Goal: Information Seeking & Learning: Check status

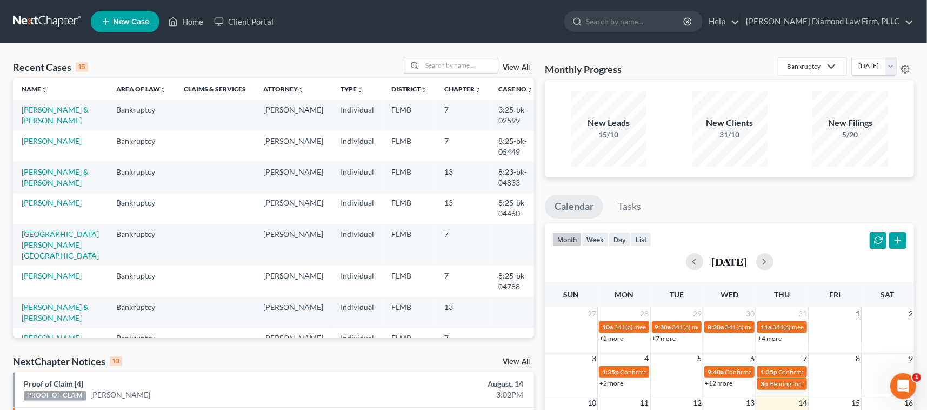
click at [51, 333] on link "[PERSON_NAME][GEOGRAPHIC_DATA]" at bounding box center [60, 343] width 77 height 20
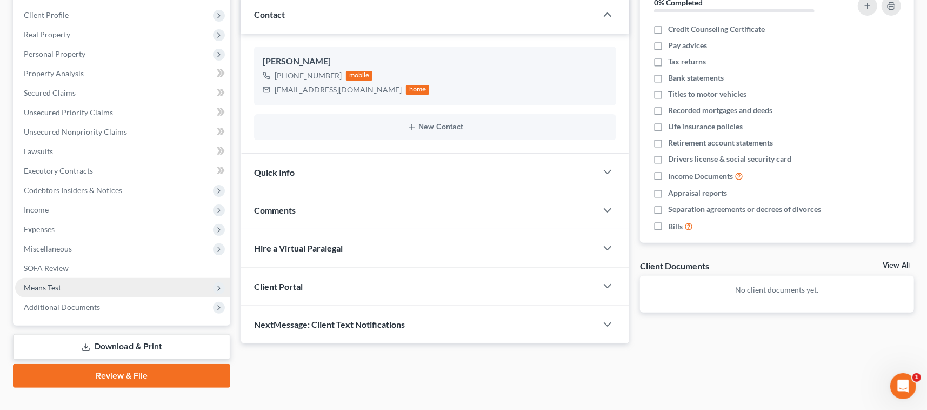
scroll to position [164, 0]
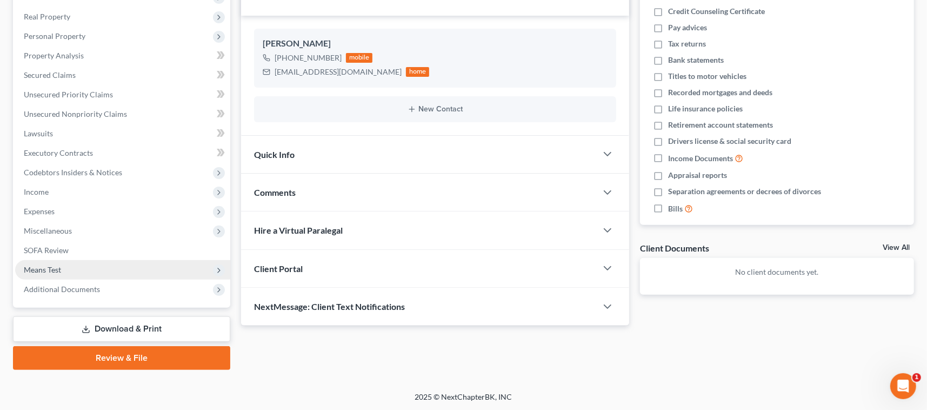
click at [63, 269] on span "Means Test" at bounding box center [122, 269] width 215 height 19
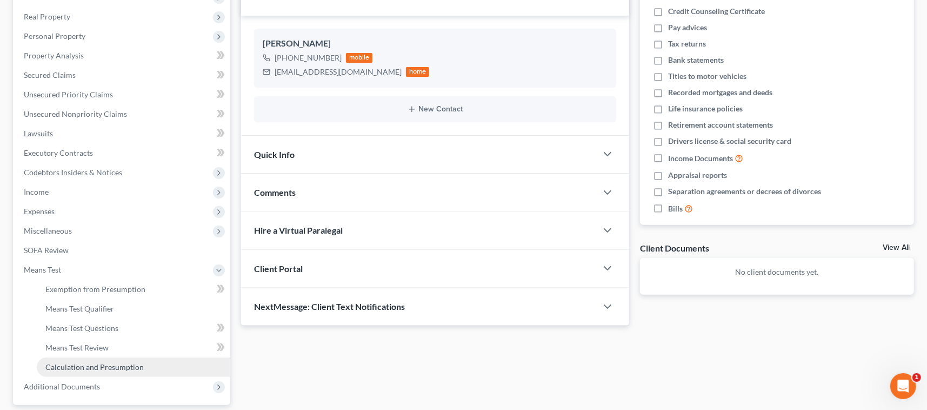
click at [114, 365] on span "Calculation and Presumption" at bounding box center [94, 366] width 98 height 9
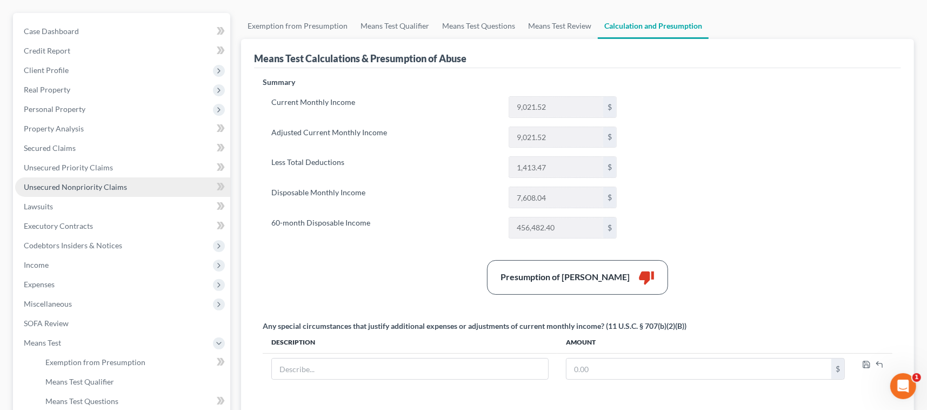
scroll to position [108, 0]
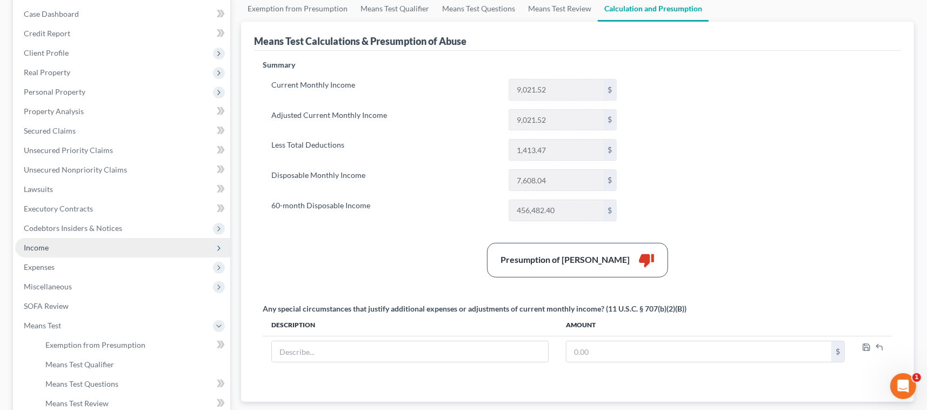
click at [41, 246] on span "Income" at bounding box center [36, 247] width 25 height 9
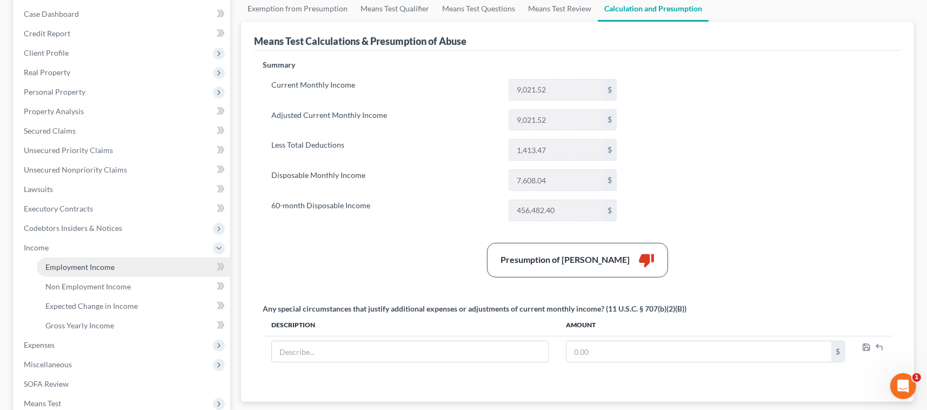
click at [96, 268] on span "Employment Income" at bounding box center [79, 266] width 69 height 9
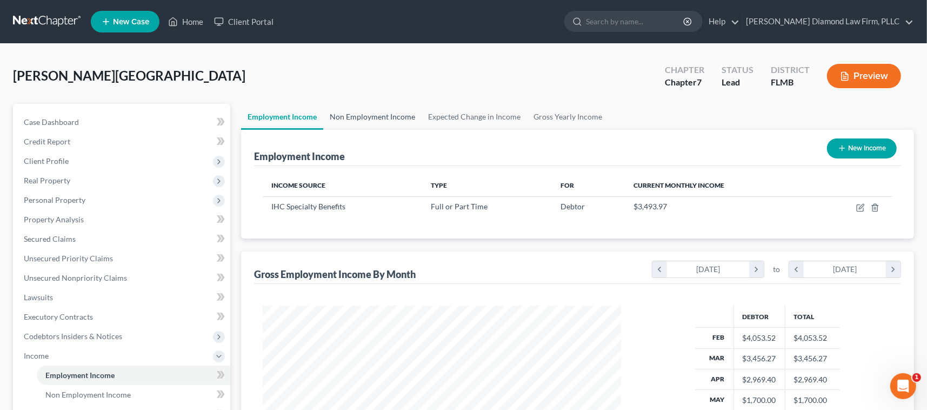
click at [374, 111] on link "Non Employment Income" at bounding box center [372, 117] width 98 height 26
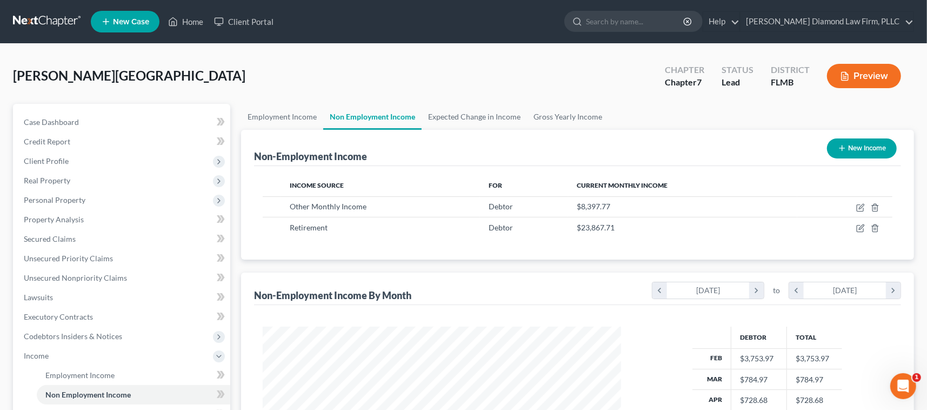
scroll to position [193, 379]
click at [199, 22] on link "Home" at bounding box center [186, 21] width 46 height 19
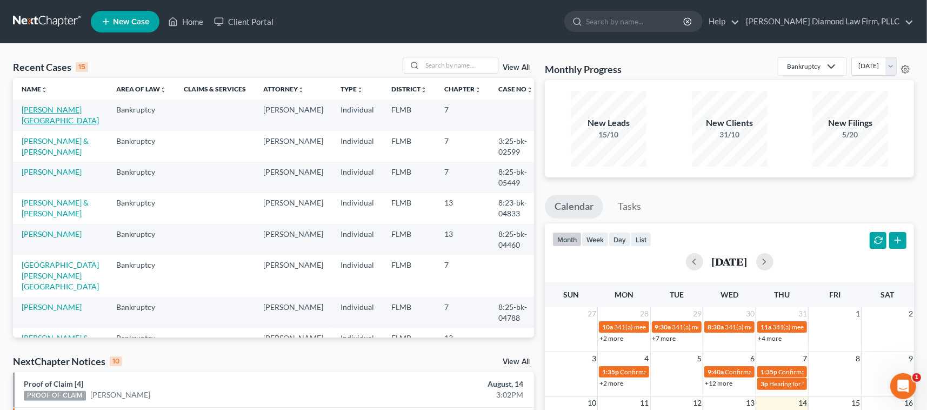
click at [50, 110] on link "[PERSON_NAME][GEOGRAPHIC_DATA]" at bounding box center [60, 115] width 77 height 20
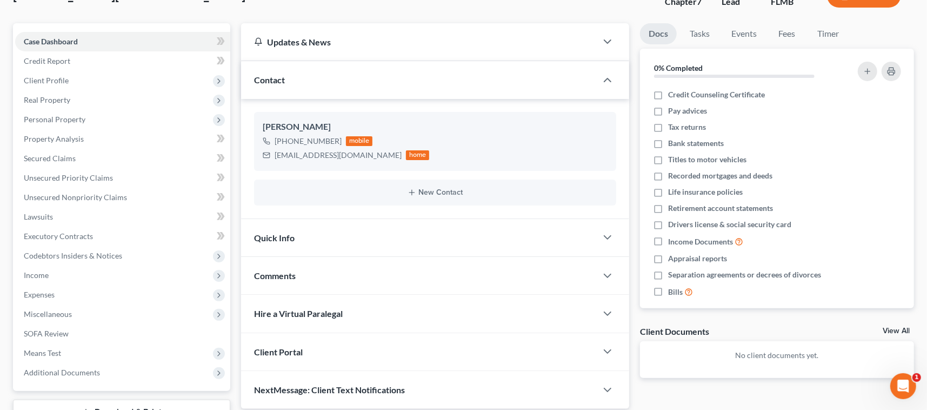
scroll to position [164, 0]
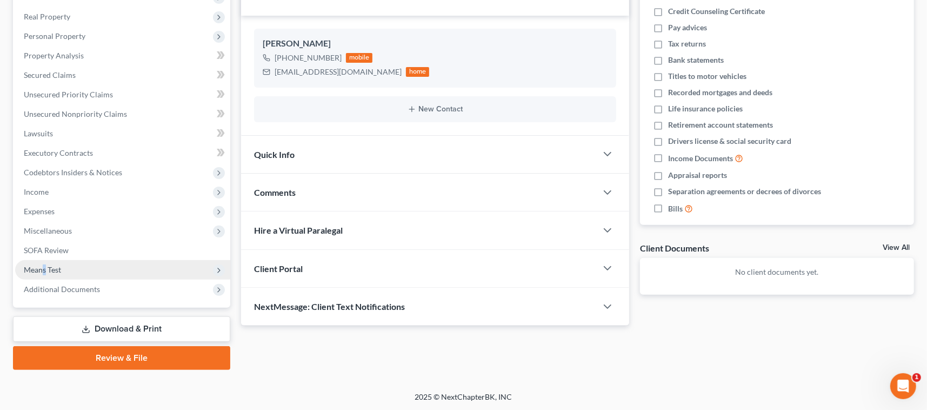
click at [44, 268] on span "Means Test" at bounding box center [42, 269] width 37 height 9
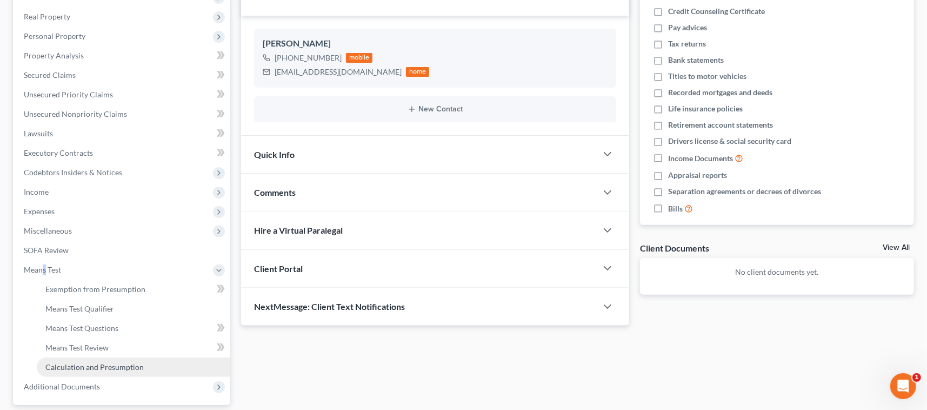
click at [99, 367] on span "Calculation and Presumption" at bounding box center [94, 366] width 98 height 9
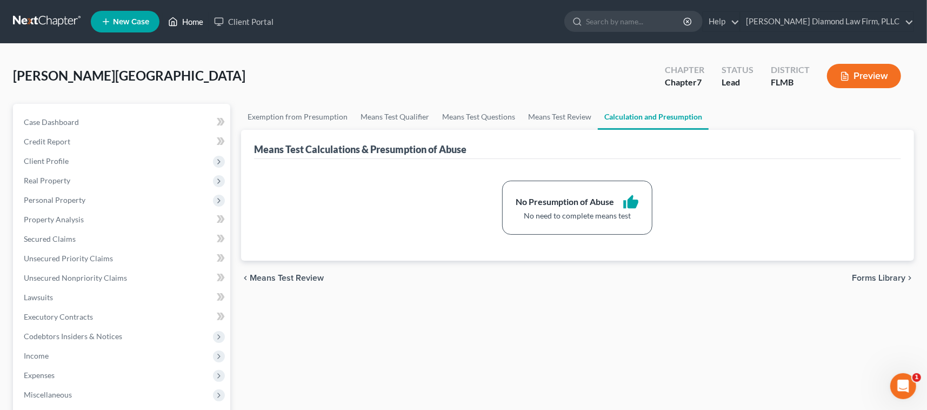
click at [195, 25] on link "Home" at bounding box center [186, 21] width 46 height 19
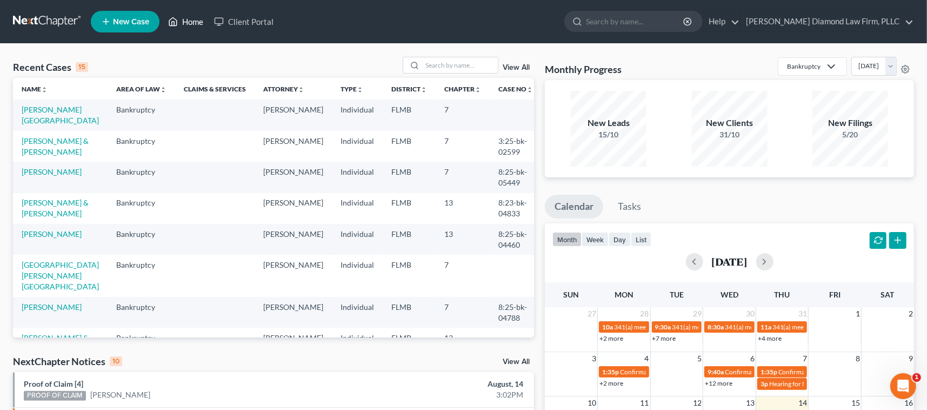
scroll to position [216, 0]
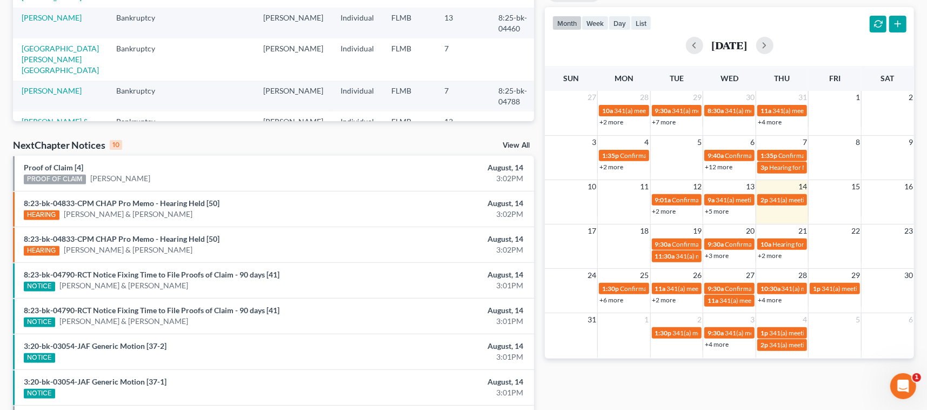
click at [720, 344] on link "+4 more" at bounding box center [717, 344] width 24 height 8
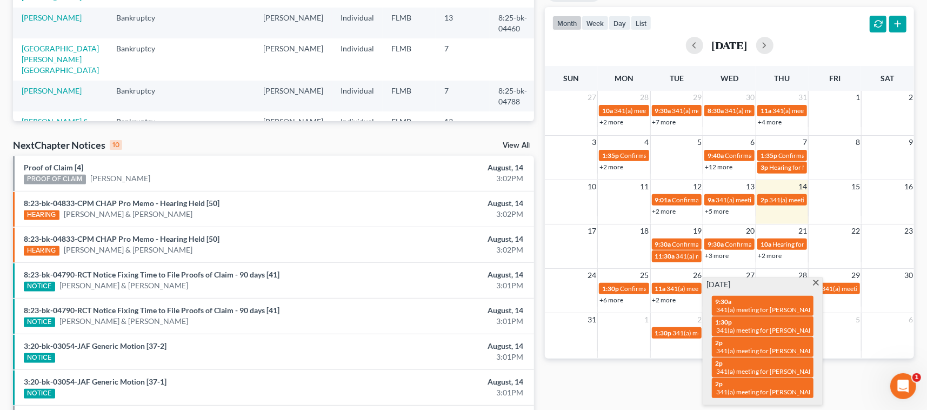
click at [812, 281] on span at bounding box center [816, 283] width 8 height 7
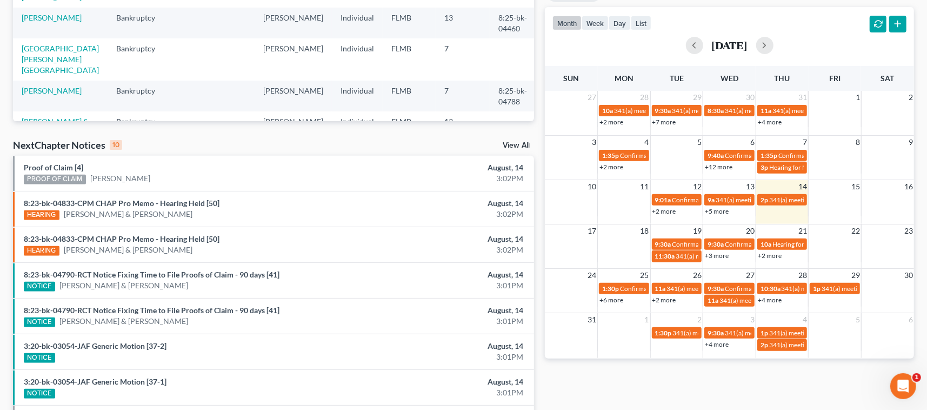
click at [788, 318] on td "4" at bounding box center [781, 319] width 53 height 14
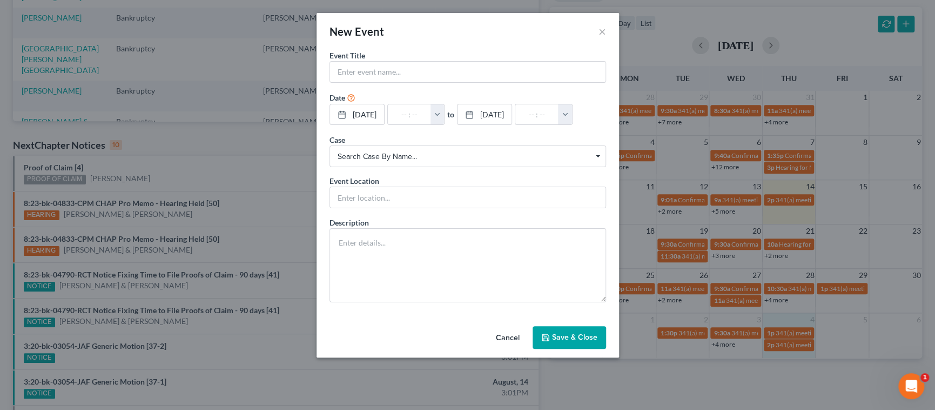
click at [513, 339] on button "Cancel" at bounding box center [507, 338] width 41 height 22
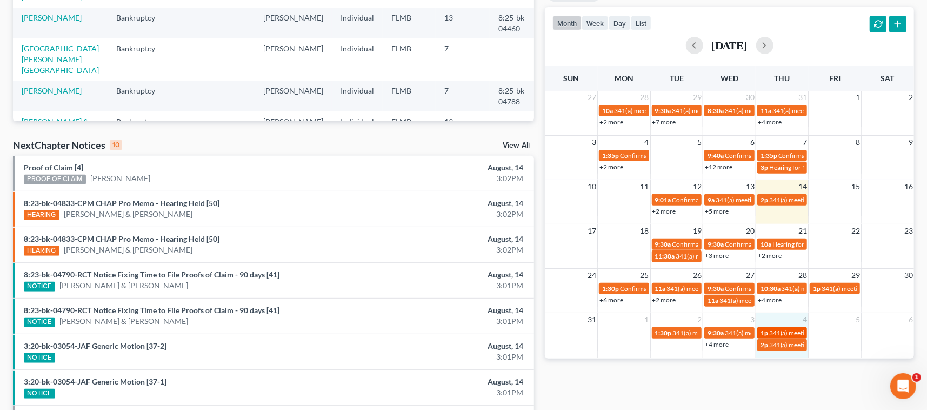
click at [797, 332] on span "341(a) meeting for [PERSON_NAME]" at bounding box center [821, 333] width 104 height 8
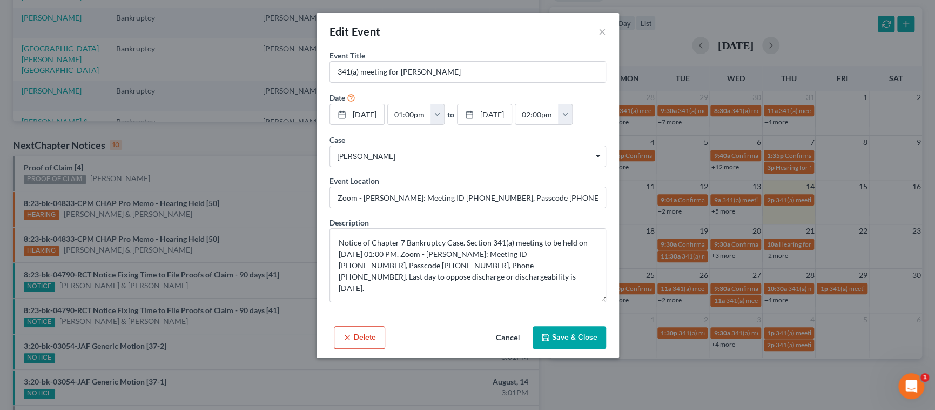
click at [507, 333] on button "Cancel" at bounding box center [507, 338] width 41 height 22
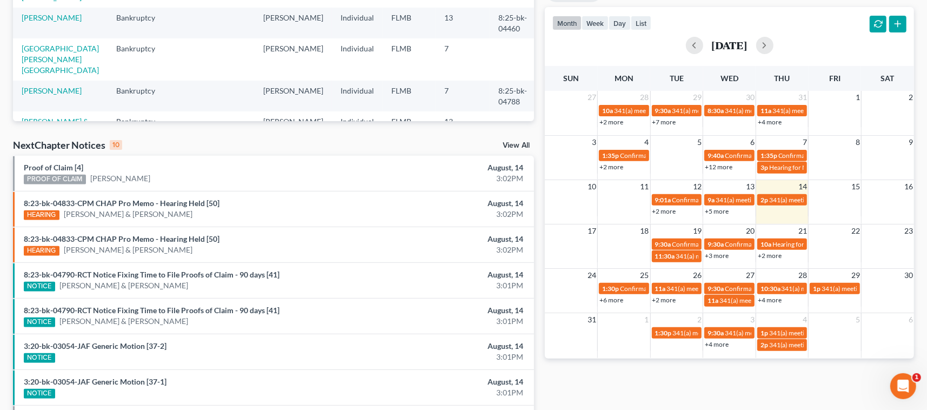
click at [771, 255] on link "+2 more" at bounding box center [770, 255] width 24 height 8
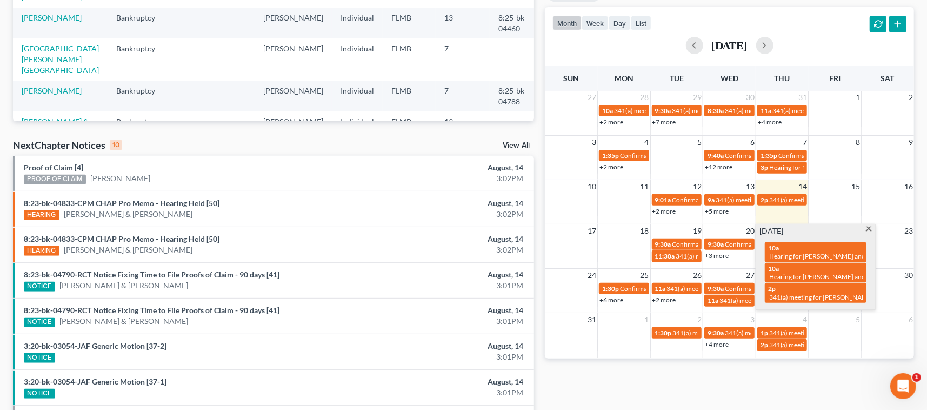
click at [870, 225] on div "[DATE] 10a Hearing for [PERSON_NAME] and [PERSON_NAME] 10a Hearing for [PERSON_…" at bounding box center [815, 266] width 119 height 85
click at [870, 230] on span at bounding box center [869, 229] width 8 height 7
